Goal: Task Accomplishment & Management: Use online tool/utility

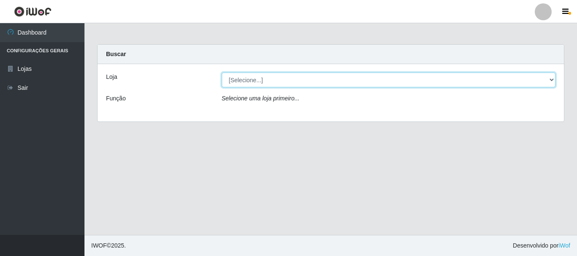
click at [308, 86] on select "[Selecione...] [GEOGRAPHIC_DATA] [GEOGRAPHIC_DATA]" at bounding box center [389, 80] width 334 height 15
select select "64"
click at [222, 73] on select "[Selecione...] [GEOGRAPHIC_DATA] [GEOGRAPHIC_DATA]" at bounding box center [389, 80] width 334 height 15
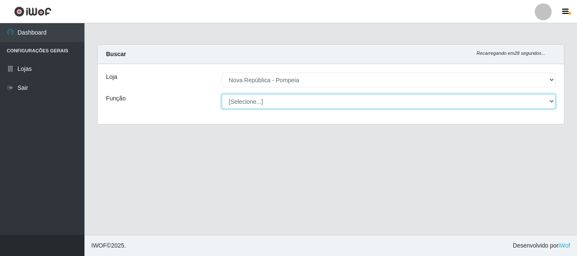
click at [307, 105] on select "[Selecione...] Balconista Operador de Caixa Recepcionista Repositor" at bounding box center [389, 101] width 334 height 15
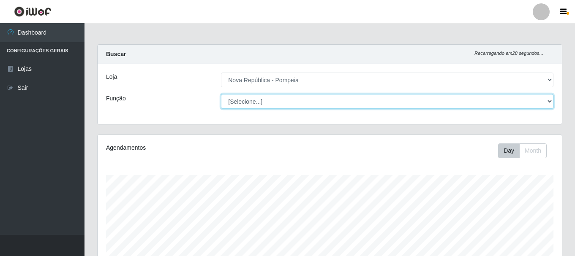
scroll to position [175, 464]
select select "22"
click at [221, 94] on select "[Selecione...] Balconista Operador de Caixa Recepcionista Repositor" at bounding box center [387, 101] width 332 height 15
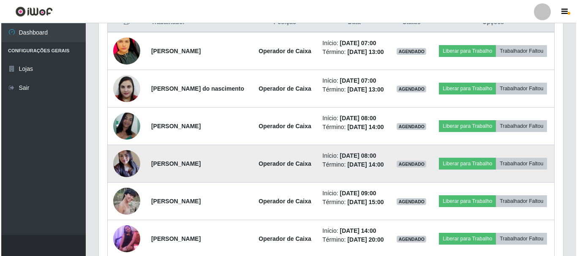
scroll to position [296, 0]
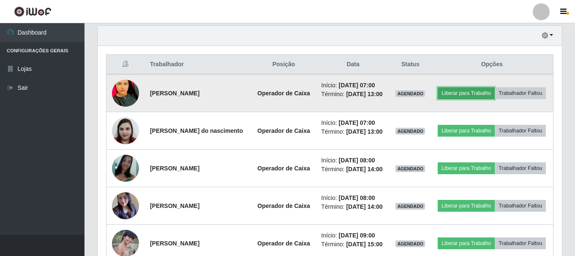
click at [491, 93] on button "Liberar para Trabalho" at bounding box center [466, 93] width 57 height 12
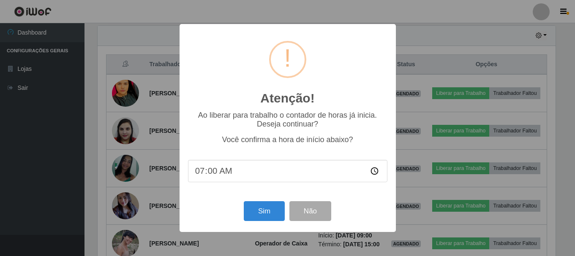
scroll to position [175, 460]
click at [264, 212] on button "Sim" at bounding box center [265, 211] width 41 height 20
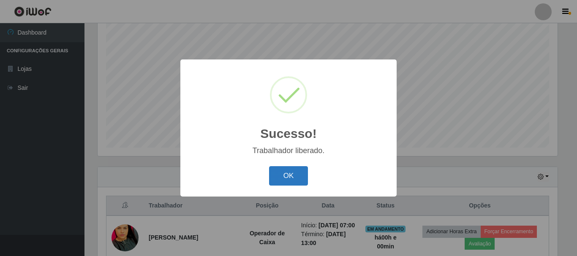
click at [288, 174] on button "OK" at bounding box center [288, 176] width 39 height 20
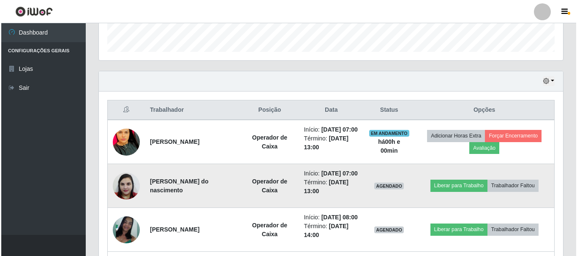
scroll to position [281, 0]
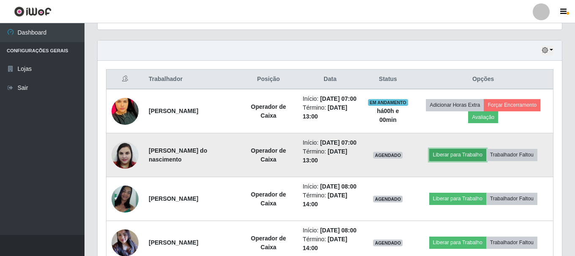
click at [467, 161] on button "Liberar para Trabalho" at bounding box center [457, 155] width 57 height 12
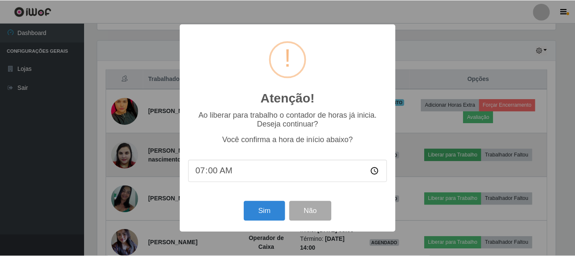
scroll to position [175, 460]
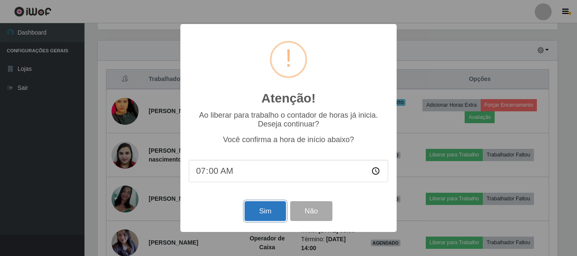
click at [264, 209] on button "Sim" at bounding box center [265, 211] width 41 height 20
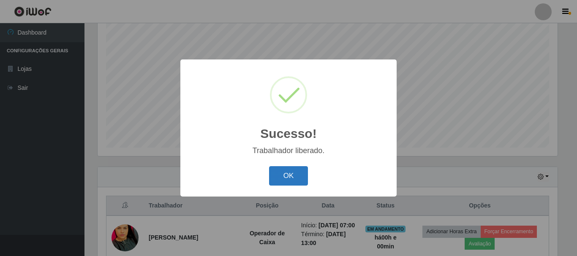
click at [300, 180] on button "OK" at bounding box center [288, 176] width 39 height 20
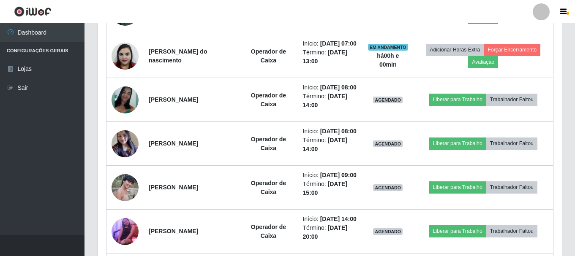
scroll to position [365, 0]
